Goal: Task Accomplishment & Management: Complete application form

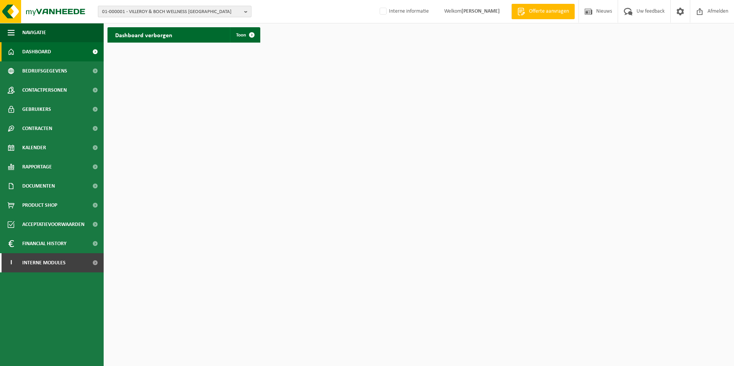
click at [180, 10] on span "01-000001 - VILLEROY & BOCH WELLNESS NV" at bounding box center [171, 12] width 139 height 12
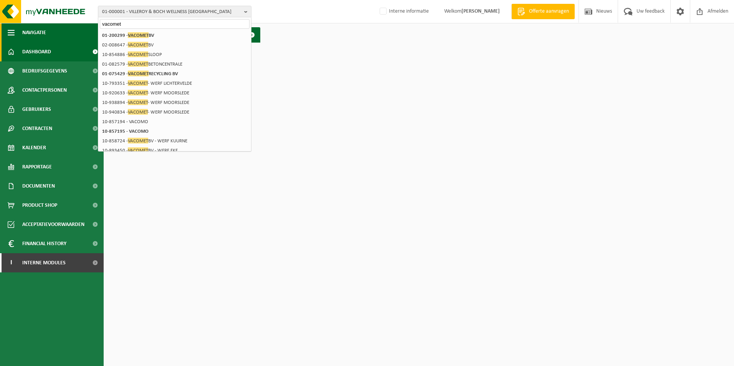
type input "vacomet"
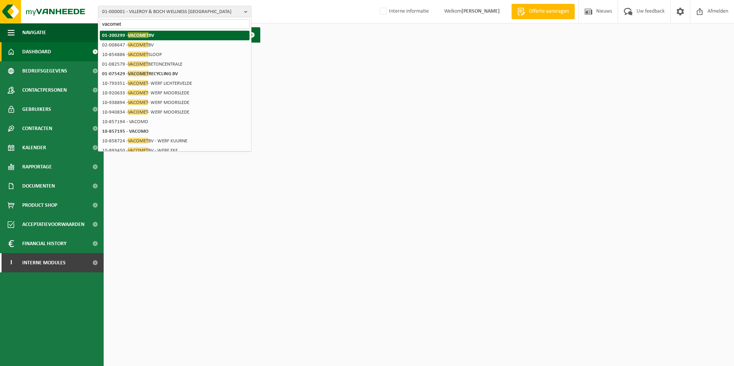
click at [135, 35] on span "VACOMET" at bounding box center [138, 35] width 21 height 6
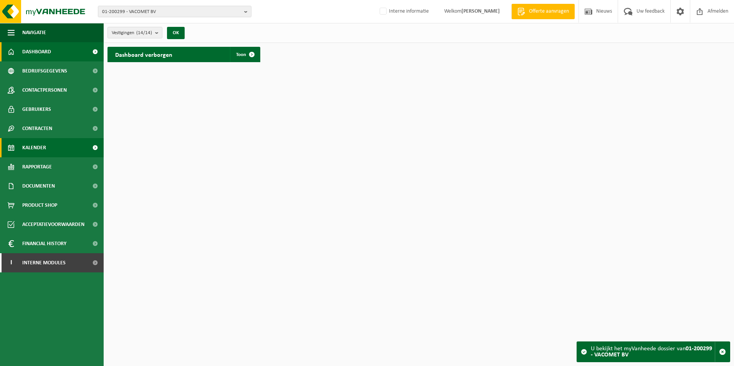
click at [32, 142] on span "Kalender" at bounding box center [34, 147] width 24 height 19
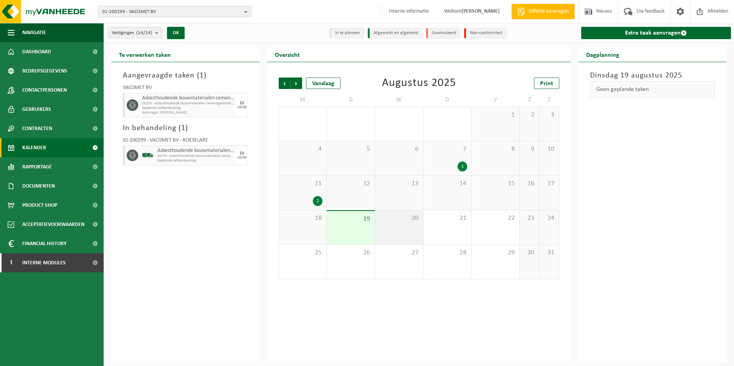
click at [389, 228] on div "20" at bounding box center [399, 227] width 48 height 34
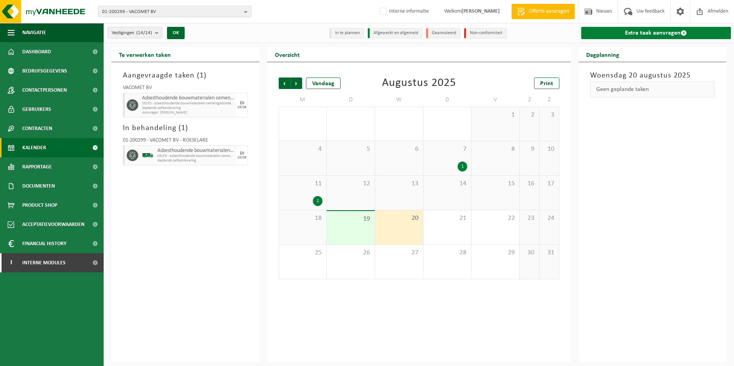
click at [644, 30] on link "Extra taak aanvragen" at bounding box center [656, 33] width 150 height 12
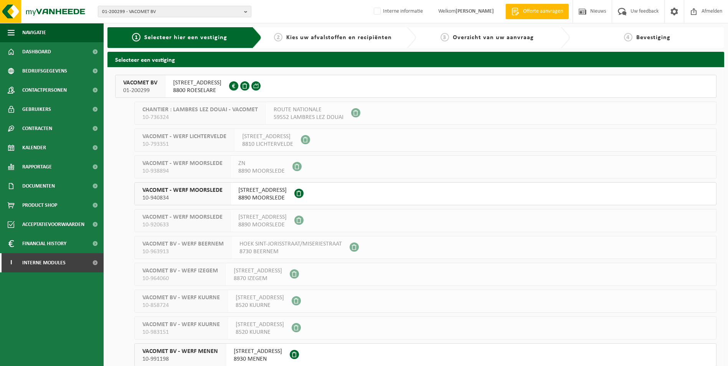
click at [190, 87] on span "8800 ROESELARE" at bounding box center [197, 91] width 48 height 8
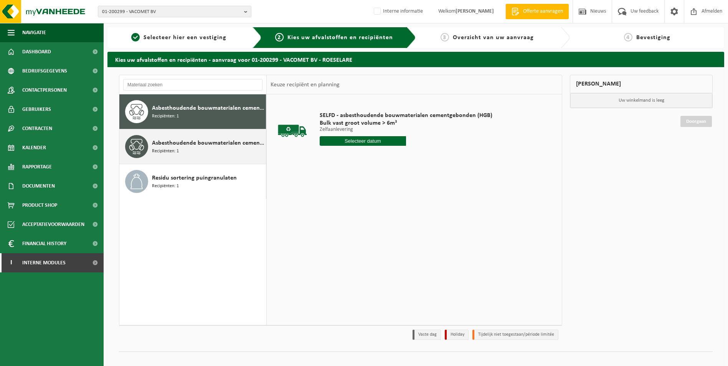
click at [180, 143] on span "Asbesthoudende bouwmaterialen cementgebonden met isolatie(hechtgebonden)" at bounding box center [208, 143] width 112 height 9
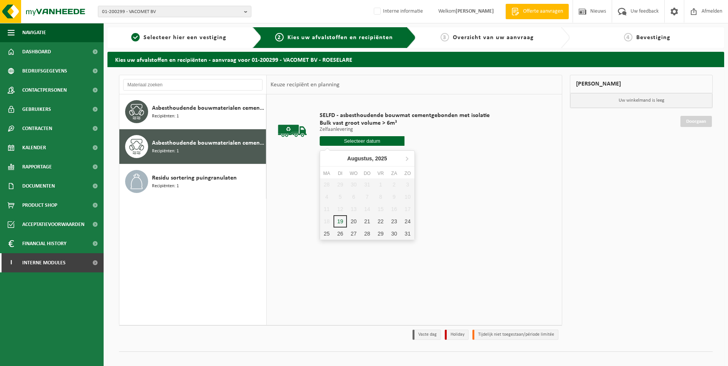
click at [342, 137] on input "text" at bounding box center [362, 141] width 85 height 10
click at [355, 221] on div "20" at bounding box center [353, 221] width 13 height 12
type input "Van 2025-08-20"
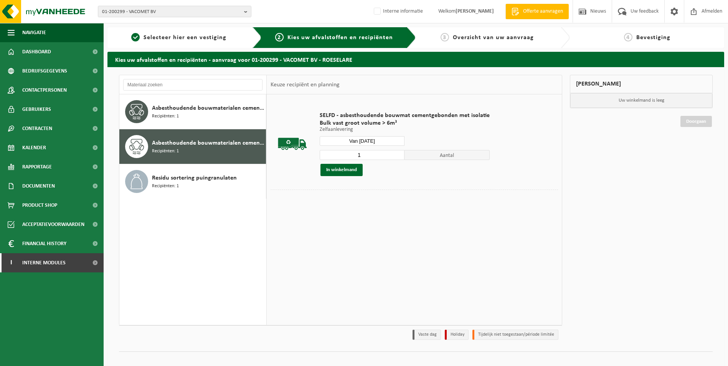
drag, startPoint x: 355, startPoint y: 155, endPoint x: 382, endPoint y: 155, distance: 26.5
click at [382, 155] on input "1" at bounding box center [362, 155] width 85 height 10
type input "2"
click at [342, 169] on button "In winkelmand" at bounding box center [341, 170] width 42 height 12
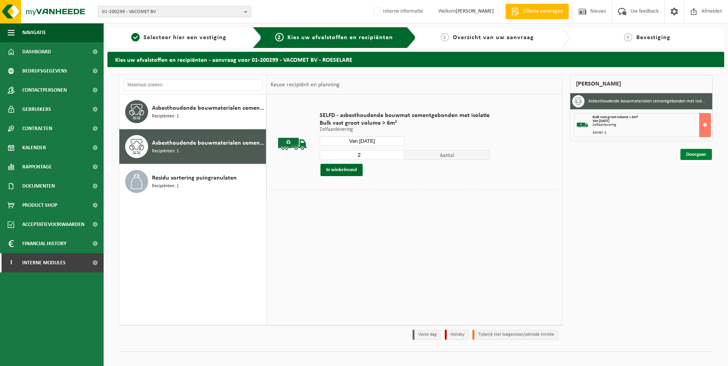
click at [692, 152] on link "Doorgaan" at bounding box center [695, 154] width 31 height 11
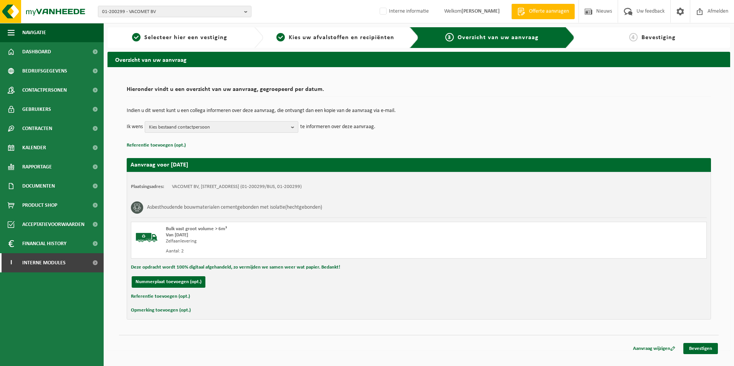
click at [233, 126] on span "Kies bestaand contactpersoon" at bounding box center [218, 128] width 139 height 12
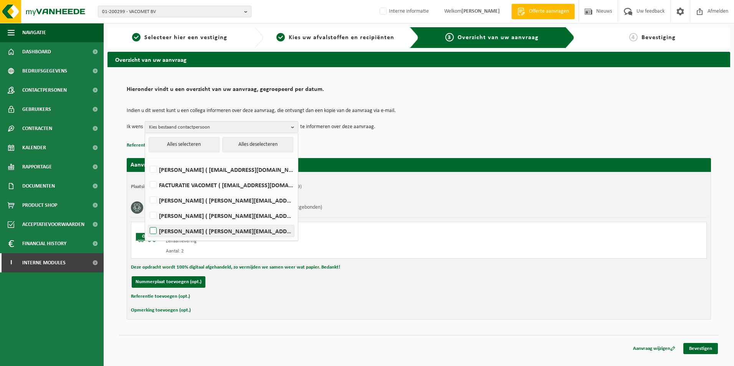
click at [152, 230] on label "CHANTAL VANRENTERGHEM ( chantal.vanrenterghem@vacomet.be )" at bounding box center [221, 231] width 146 height 12
click at [147, 221] on input "CHANTAL VANRENTERGHEM ( chantal.vanrenterghem@vacomet.be )" at bounding box center [147, 221] width 0 height 0
checkbox input "true"
click at [702, 344] on link "Bevestigen" at bounding box center [700, 348] width 35 height 11
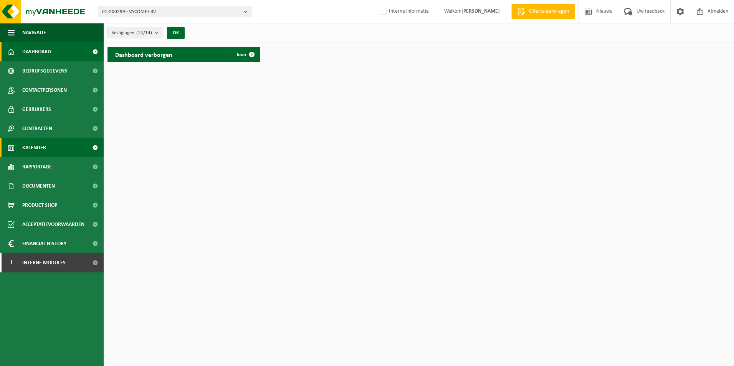
click at [41, 145] on span "Kalender" at bounding box center [34, 147] width 24 height 19
